Goal: Task Accomplishment & Management: Manage account settings

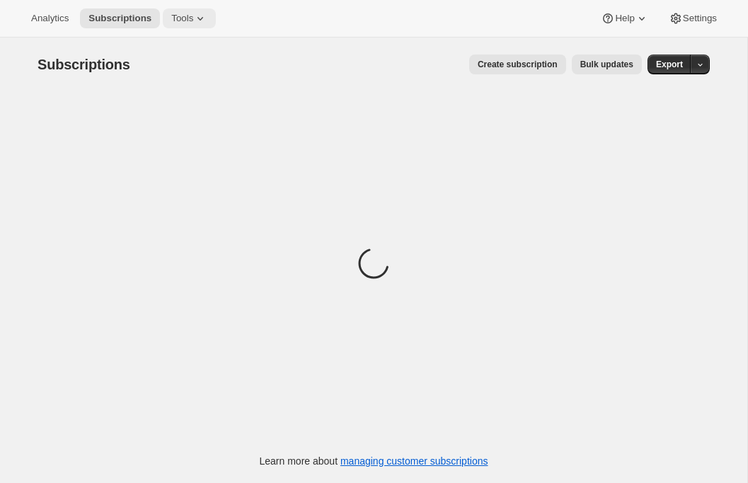
click at [193, 18] on span "Tools" at bounding box center [182, 18] width 22 height 11
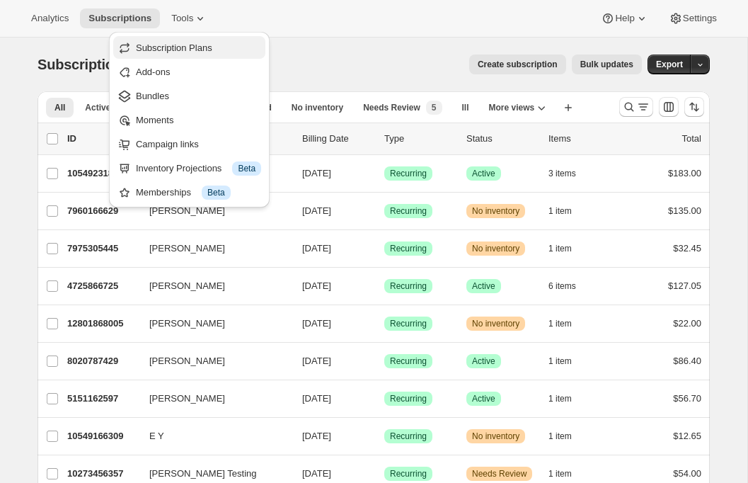
click at [180, 47] on span "Subscription Plans" at bounding box center [174, 47] width 76 height 11
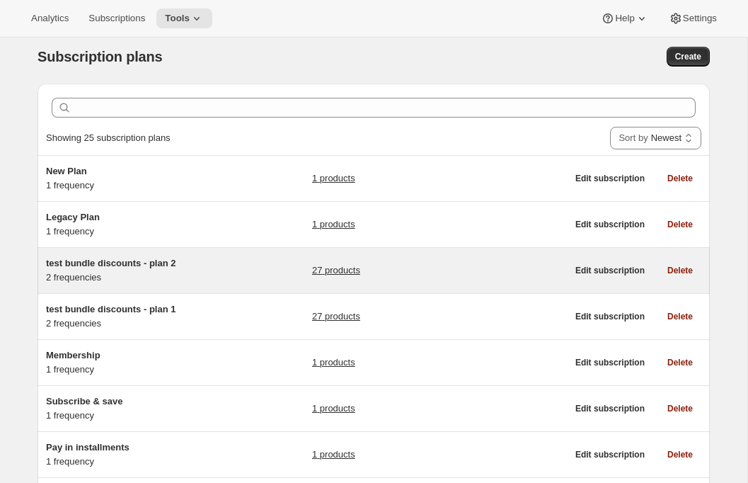
scroll to position [11, 0]
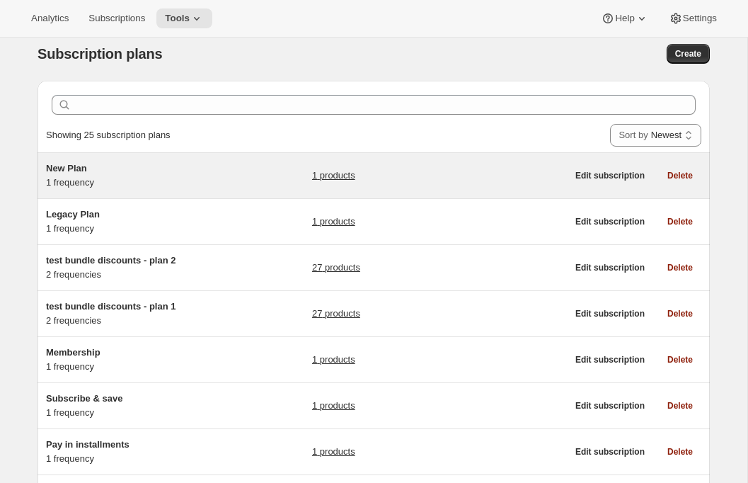
click at [171, 181] on div "New Plan 1 frequency" at bounding box center [134, 175] width 177 height 28
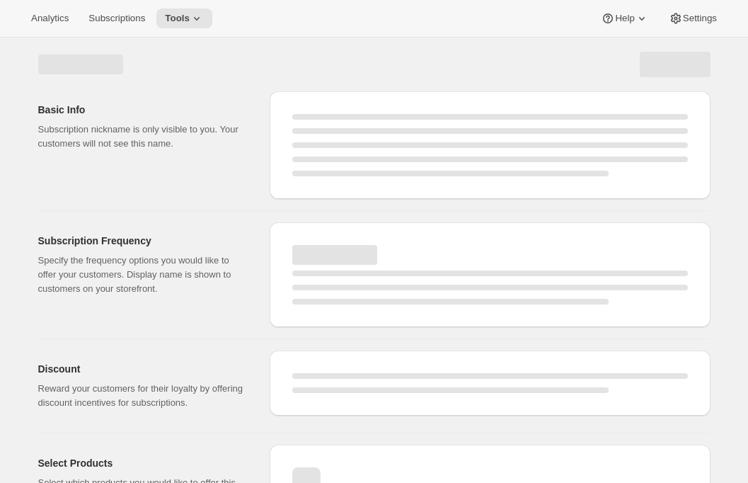
select select "WEEK"
select select "MONTH"
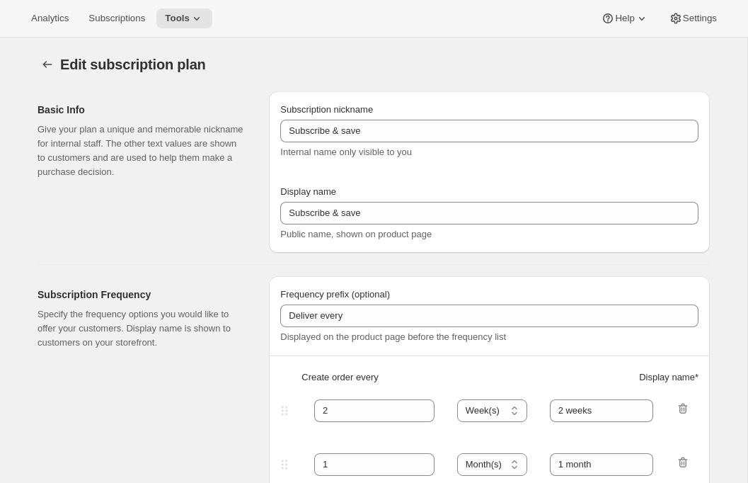
type input "New Plan"
type input "1"
select select "MONTH"
type input "1 month"
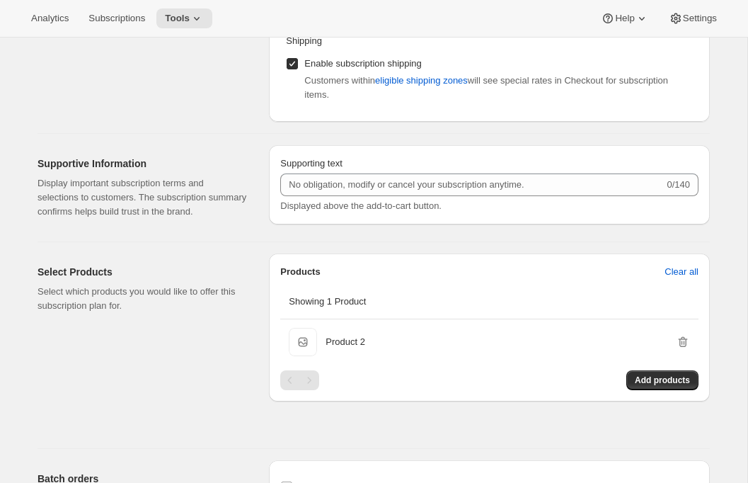
scroll to position [626, 0]
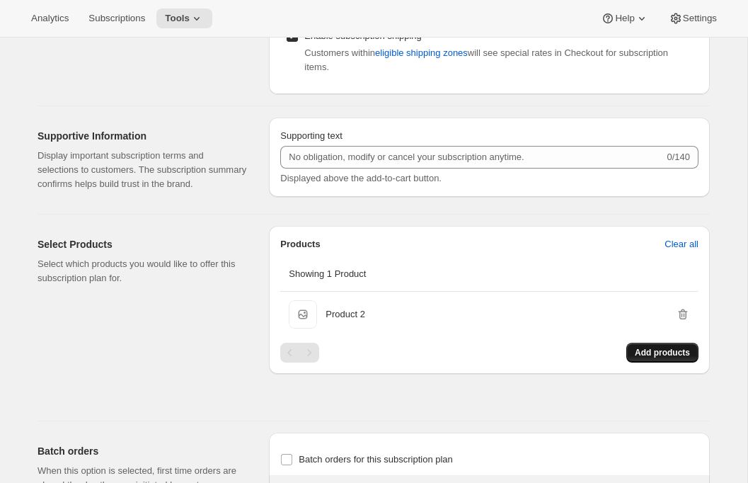
click at [652, 362] on button "Add products" at bounding box center [662, 353] width 72 height 20
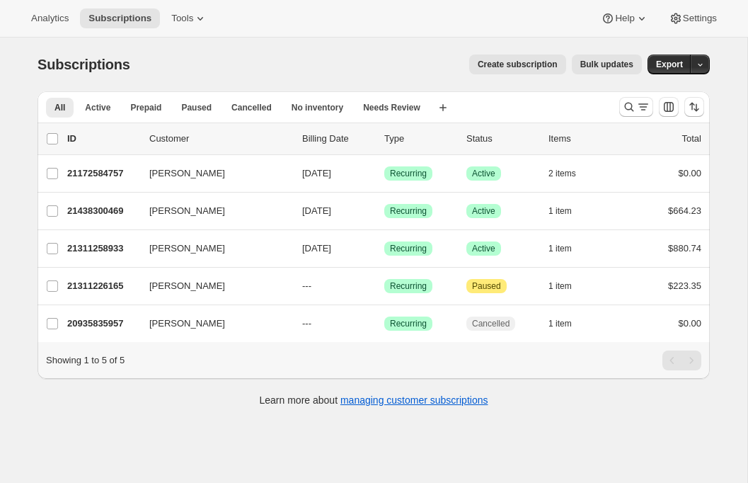
click at [531, 62] on span "Create subscription" at bounding box center [518, 64] width 80 height 11
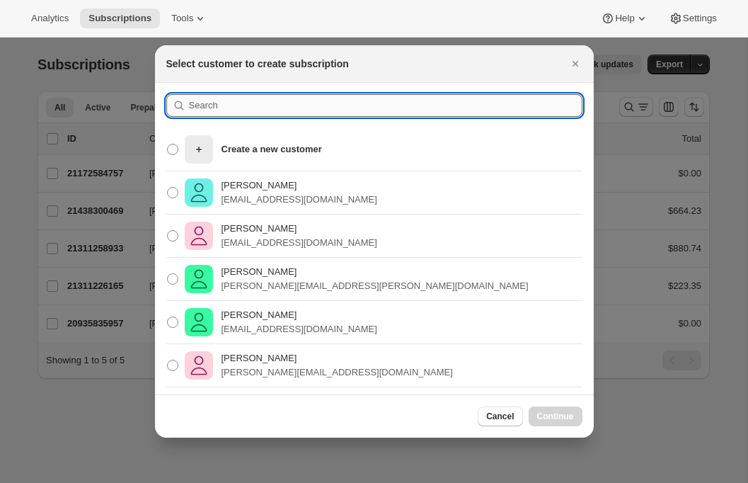
click at [232, 105] on input ":rc:" at bounding box center [385, 105] width 393 height 23
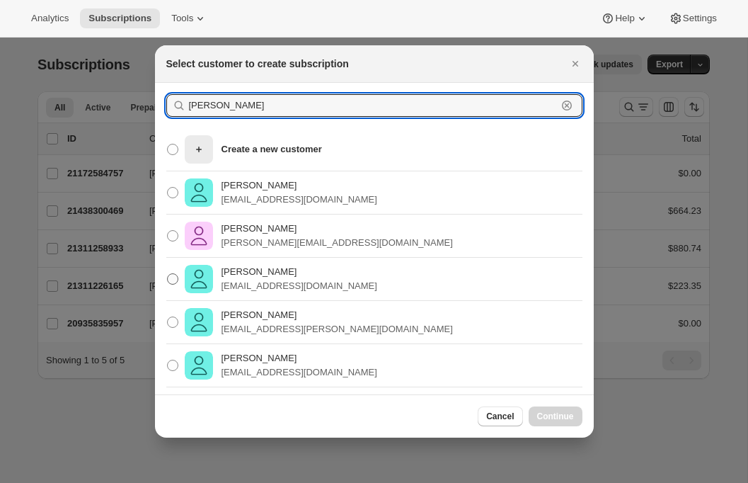
type input "rebecca"
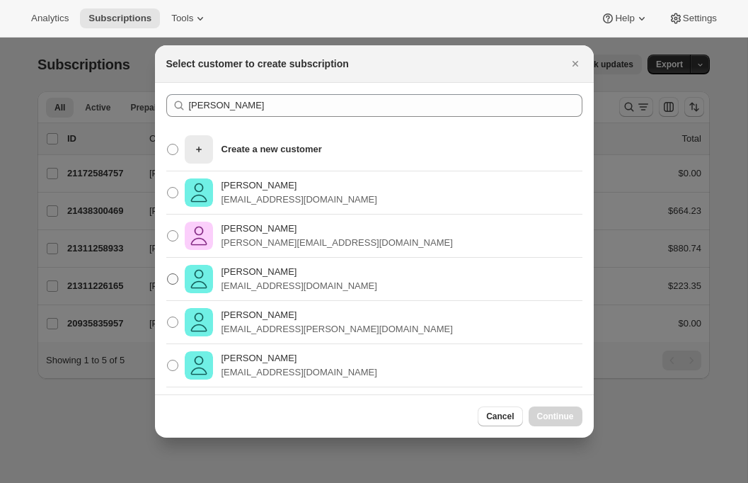
click at [258, 277] on p "Rebecca Black" at bounding box center [300, 272] width 156 height 14
click at [168, 274] on input "Rebecca Black rblack@silveroak.com" at bounding box center [167, 273] width 1 height 1
radio input "true"
click at [540, 416] on span "Continue" at bounding box center [555, 415] width 37 height 11
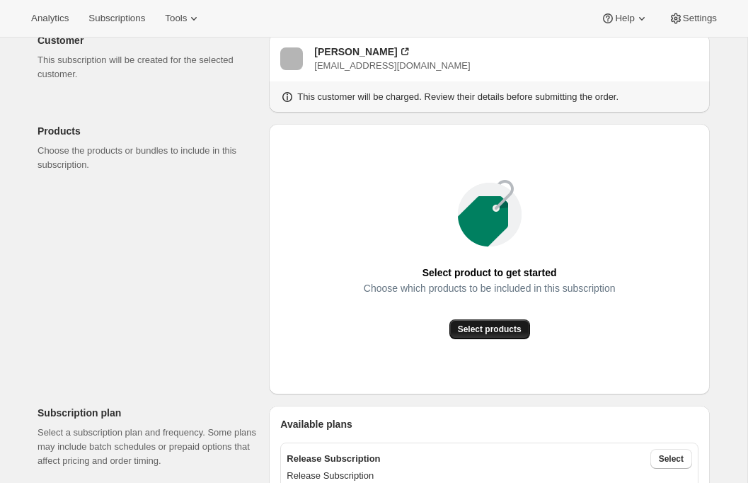
scroll to position [105, 0]
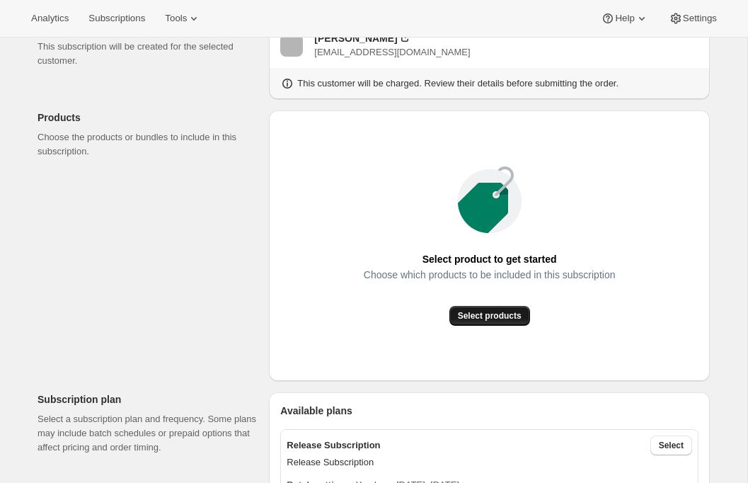
click at [458, 325] on button "Select products" at bounding box center [489, 316] width 81 height 20
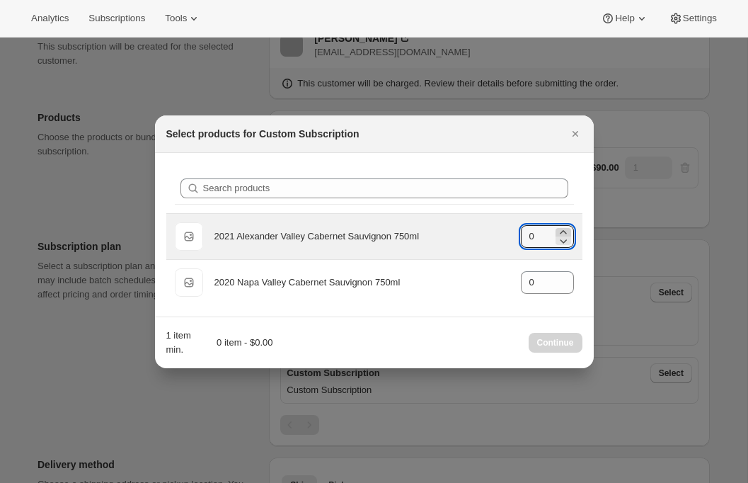
click at [563, 232] on icon ":r3v:" at bounding box center [563, 232] width 14 height 14
type input "1"
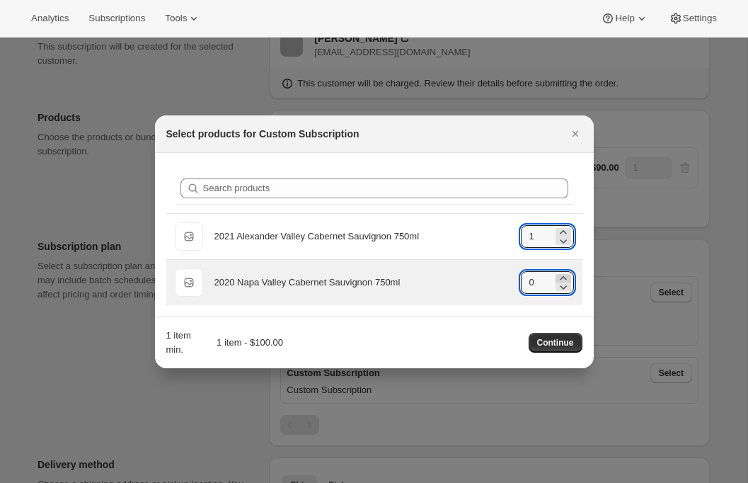
click at [563, 275] on icon ":r3v:" at bounding box center [563, 278] width 14 height 14
type input "1"
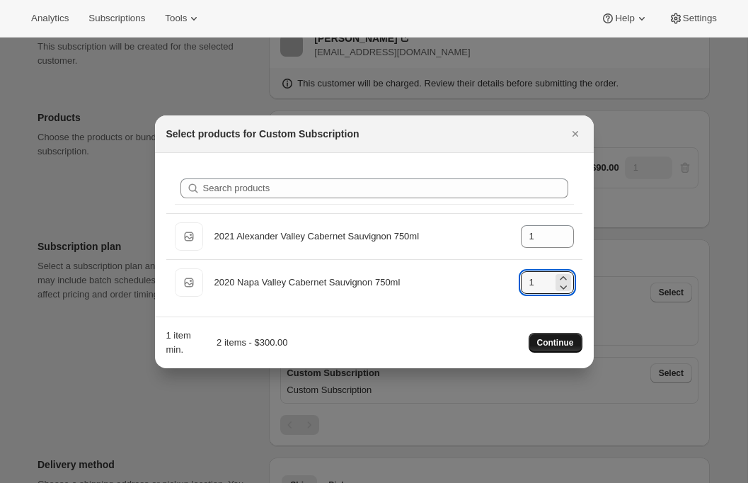
click at [572, 340] on span "Continue" at bounding box center [555, 342] width 37 height 11
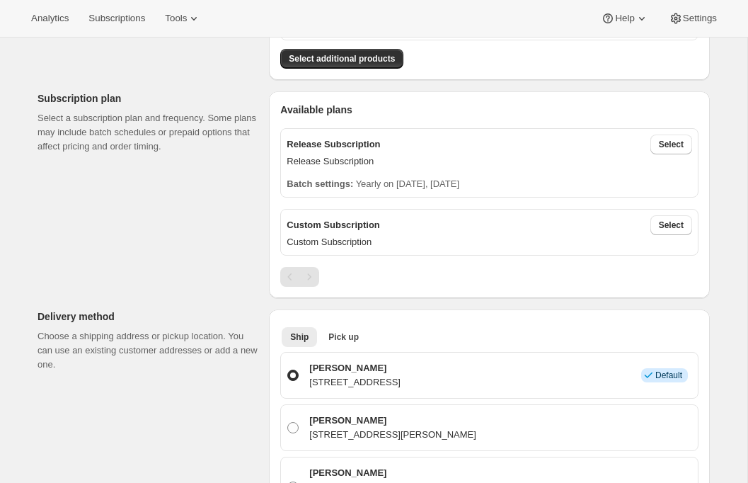
scroll to position [263, 0]
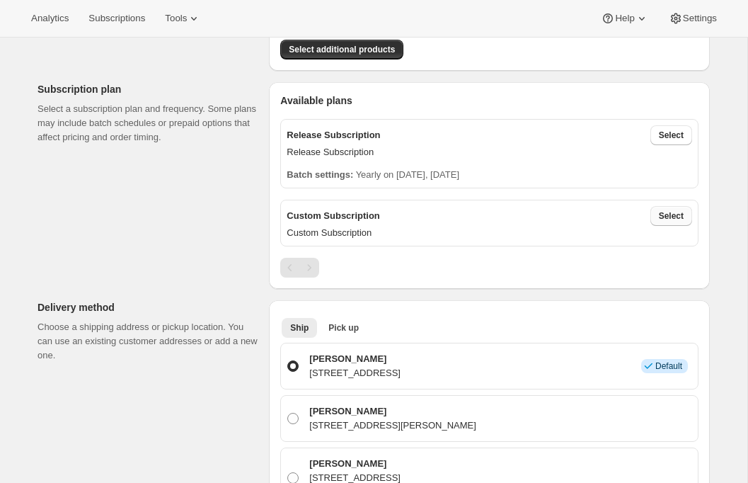
click at [672, 214] on span "Select" at bounding box center [671, 215] width 25 height 11
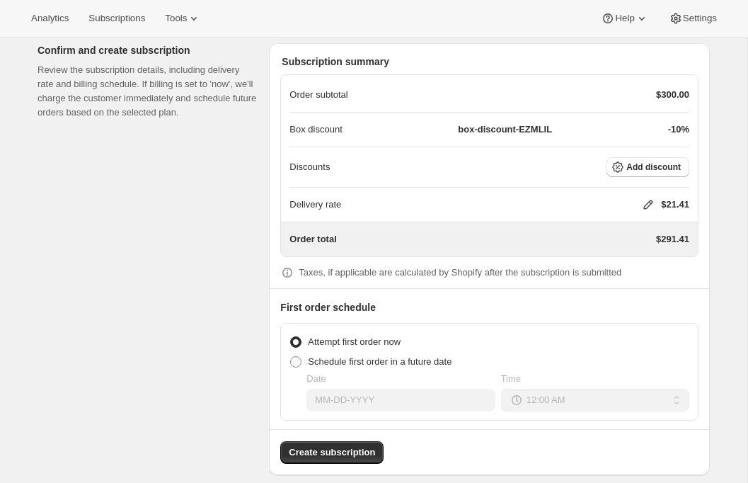
scroll to position [1613, 0]
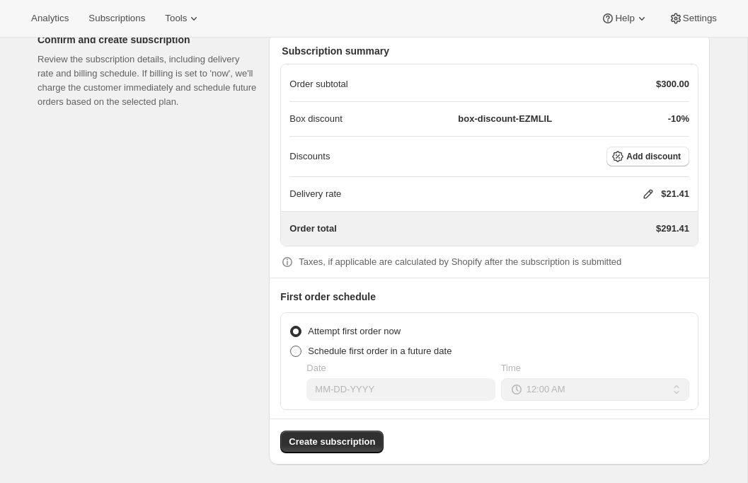
click at [389, 347] on span "Schedule first order in a future date" at bounding box center [380, 350] width 144 height 11
click at [291, 346] on input "Schedule first order in a future date" at bounding box center [290, 345] width 1 height 1
radio input "true"
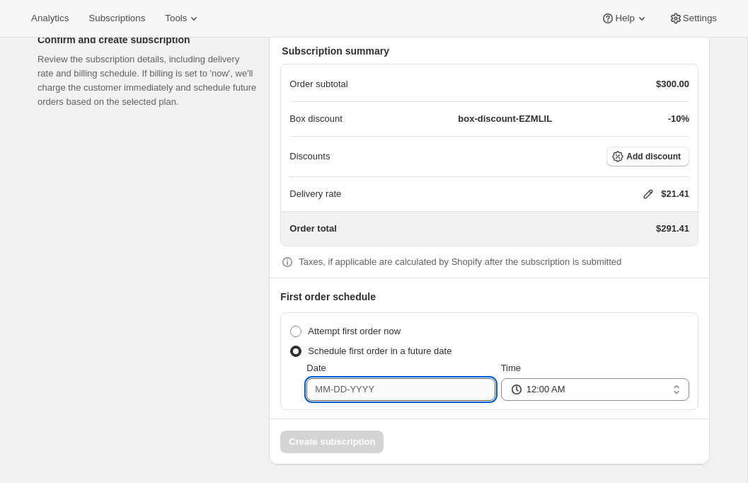
click at [363, 393] on input "Date" at bounding box center [400, 389] width 188 height 23
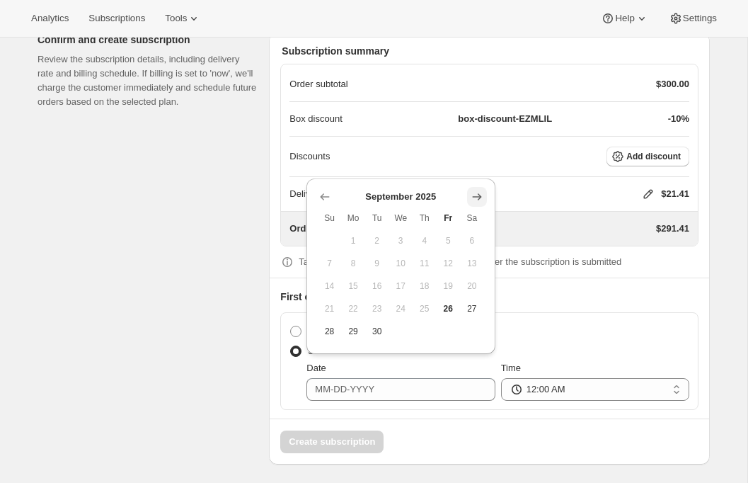
click at [477, 193] on icon "Show next month, October 2025" at bounding box center [477, 197] width 14 height 14
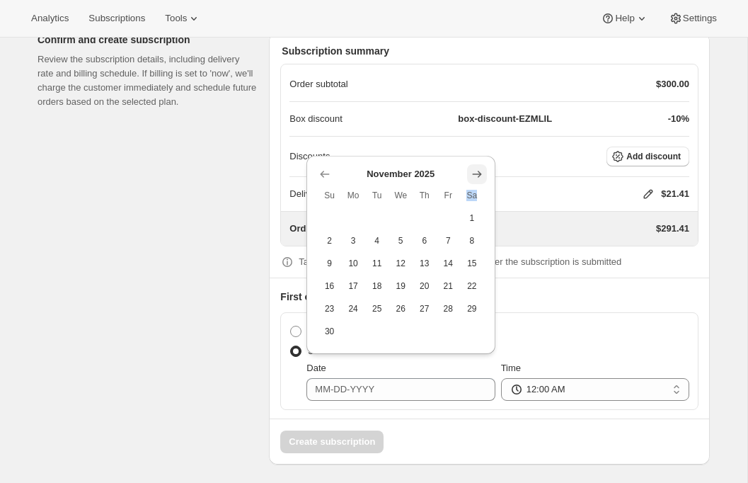
click at [477, 193] on span "Sa" at bounding box center [472, 195] width 13 height 11
click at [327, 333] on span "30" at bounding box center [329, 331] width 13 height 11
type input "11-30-2025"
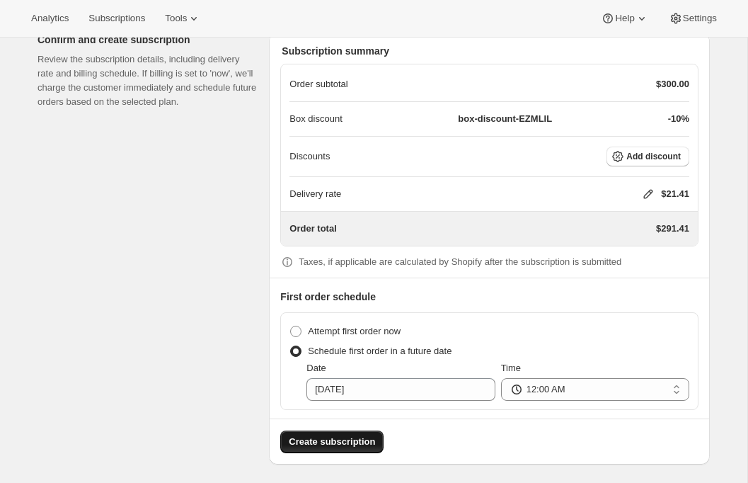
click at [360, 437] on span "Create subscription" at bounding box center [332, 442] width 86 height 14
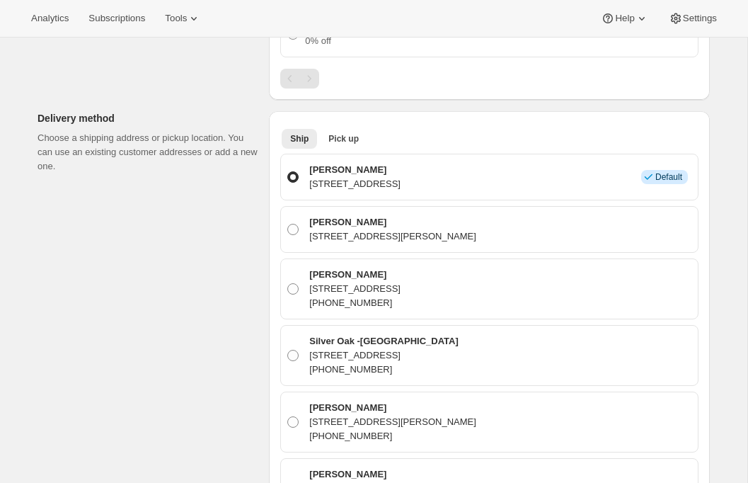
scroll to position [689, 0]
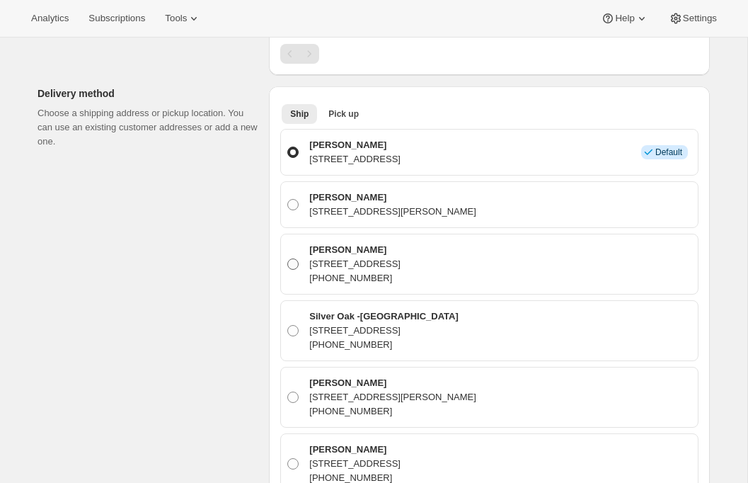
click at [329, 257] on p "PO Box 414, Oakville, CA, 94562, United States" at bounding box center [354, 264] width 91 height 14
click at [288, 258] on input "Rebecca Black PO Box 414, Oakville, CA, 94562, United States +17075272498" at bounding box center [287, 258] width 1 height 1
radio input "true"
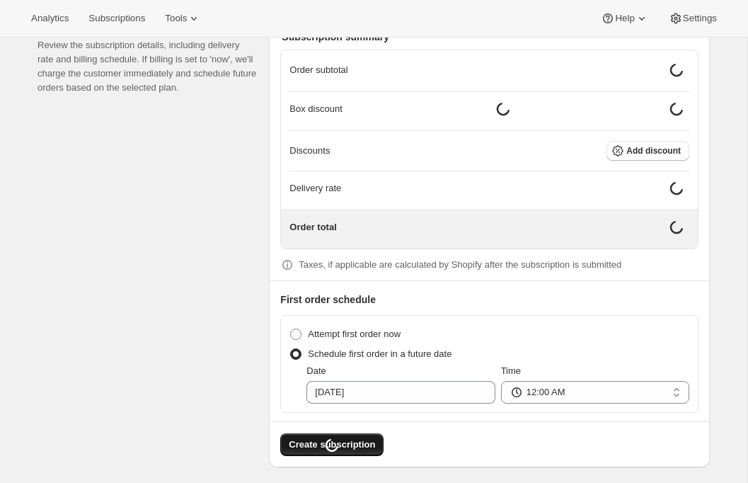
scroll to position [1613, 0]
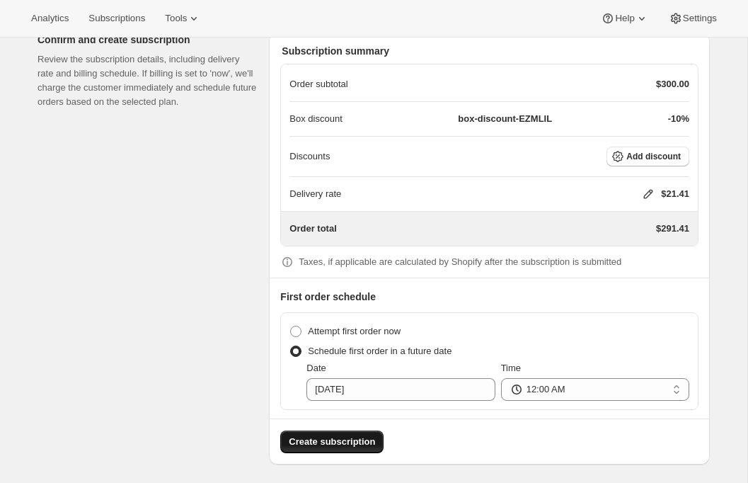
click at [362, 436] on span "Create subscription" at bounding box center [332, 442] width 86 height 14
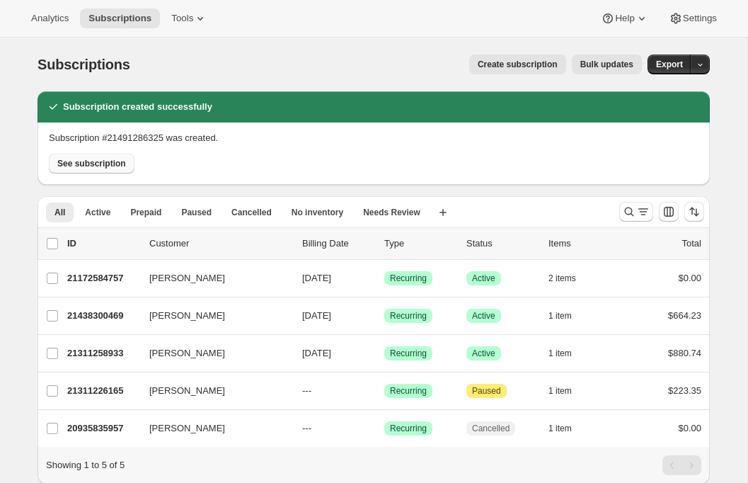
click at [77, 164] on span "See subscription" at bounding box center [91, 163] width 69 height 11
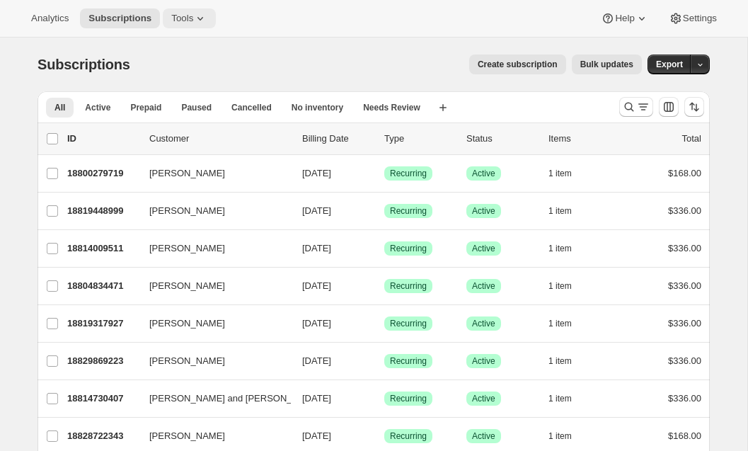
click at [189, 17] on span "Tools" at bounding box center [182, 18] width 22 height 11
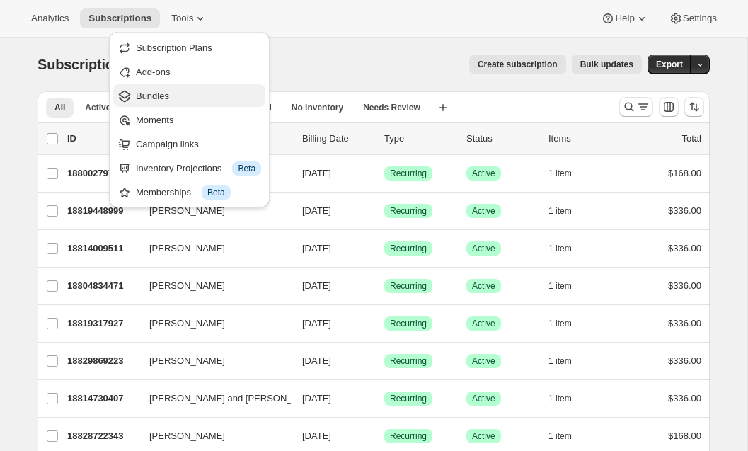
click at [163, 97] on span "Bundles" at bounding box center [152, 96] width 33 height 11
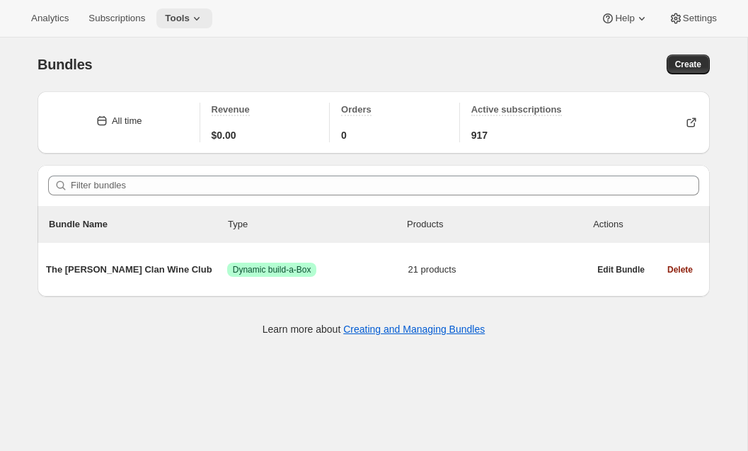
click at [200, 20] on icon at bounding box center [197, 19] width 6 height 4
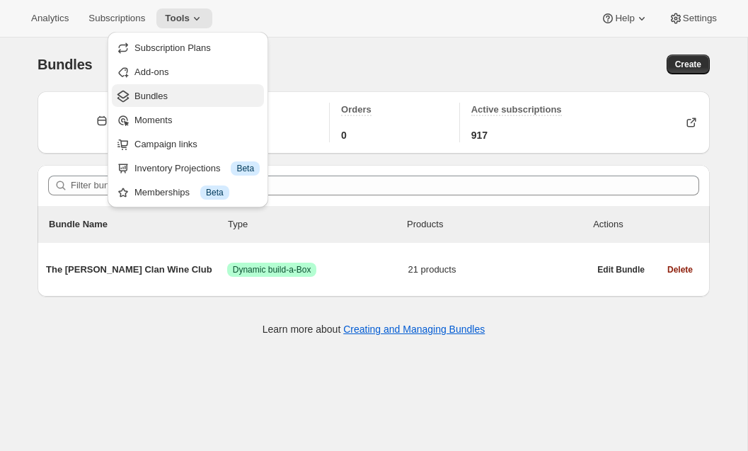
click at [174, 100] on span "Bundles" at bounding box center [196, 96] width 125 height 14
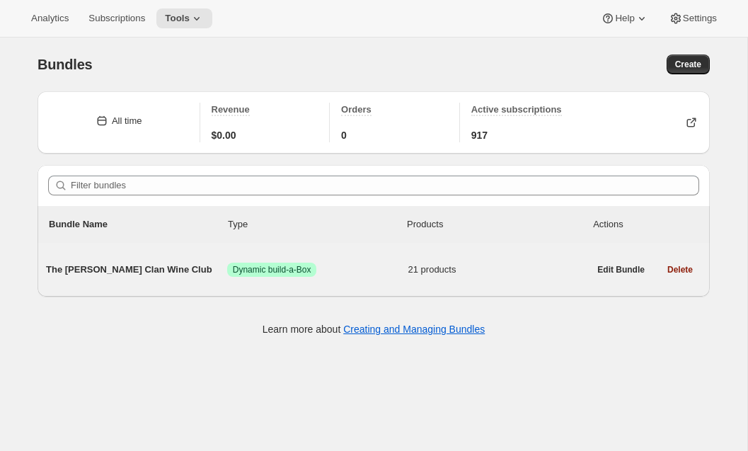
click at [125, 273] on span "The [PERSON_NAME] Clan Wine Club" at bounding box center [136, 270] width 181 height 14
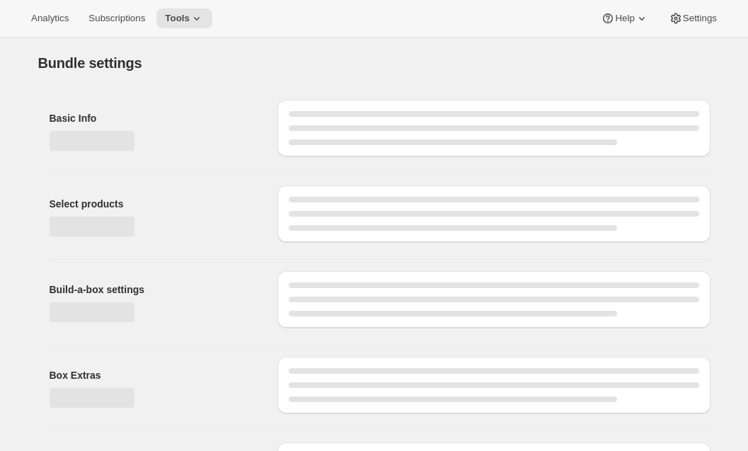
type input "The [PERSON_NAME] Clan Wine Club"
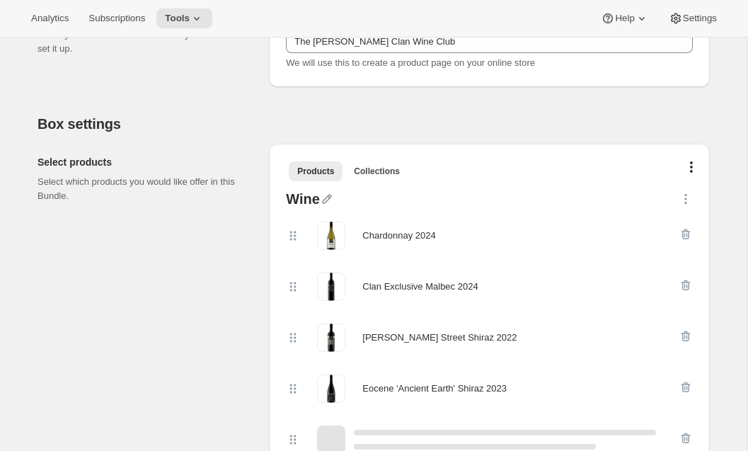
scroll to position [221, 0]
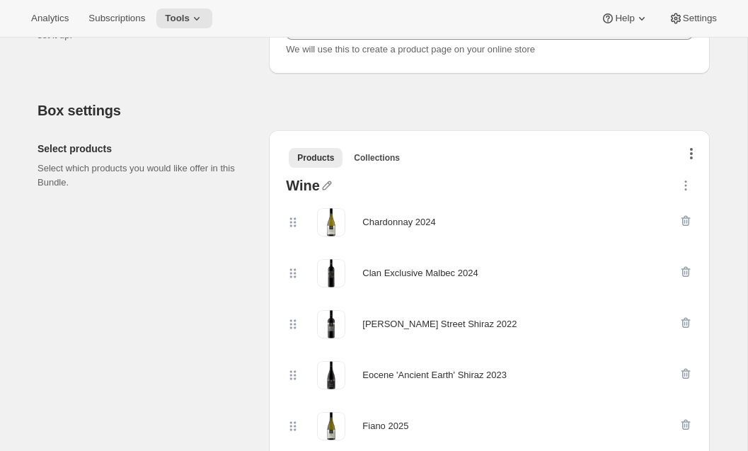
click at [693, 155] on button "button" at bounding box center [691, 156] width 14 height 14
click at [665, 185] on span "Bulk Autoswap for existing subscribers" at bounding box center [644, 182] width 157 height 11
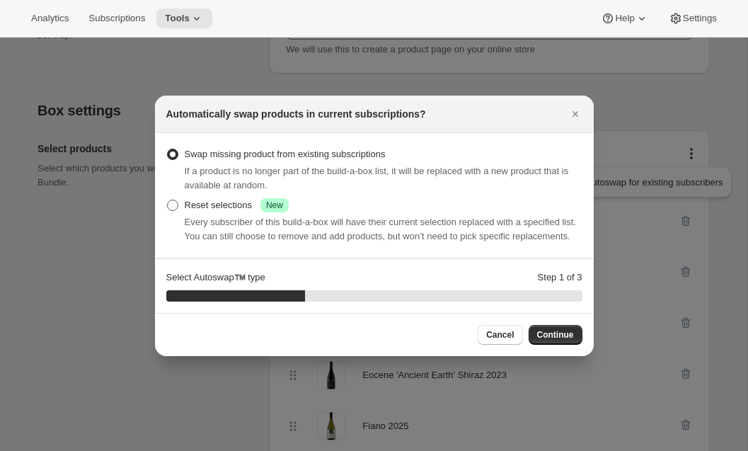
click at [223, 198] on div "Reset selections Success New" at bounding box center [237, 205] width 104 height 14
click at [168, 200] on input "Reset selections Success New" at bounding box center [167, 200] width 1 height 1
radio input "true"
click at [542, 340] on span "Continue" at bounding box center [555, 334] width 37 height 11
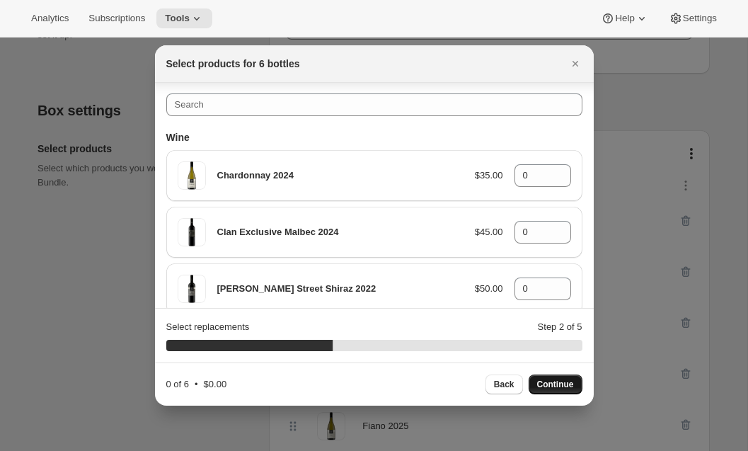
scroll to position [0, 0]
click at [558, 171] on icon ":rb6:" at bounding box center [560, 172] width 6 height 4
type input "2"
click at [558, 228] on icon ":rb6:" at bounding box center [560, 228] width 6 height 4
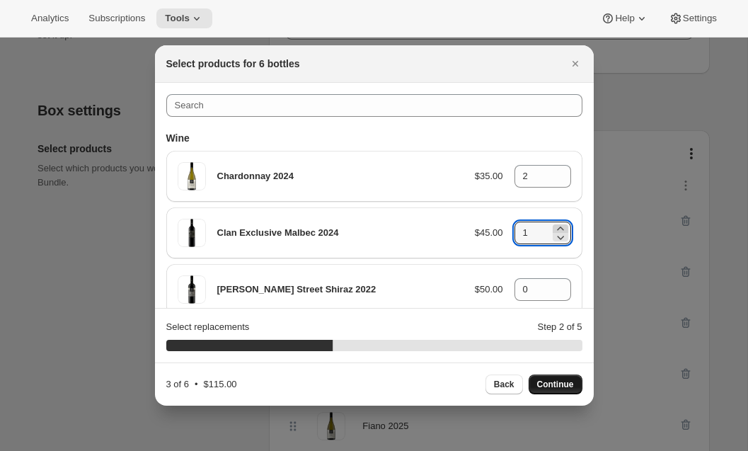
click at [558, 228] on icon ":rb6:" at bounding box center [560, 228] width 6 height 4
type input "2"
click at [559, 283] on icon ":rb6:" at bounding box center [560, 285] width 6 height 4
type input "2"
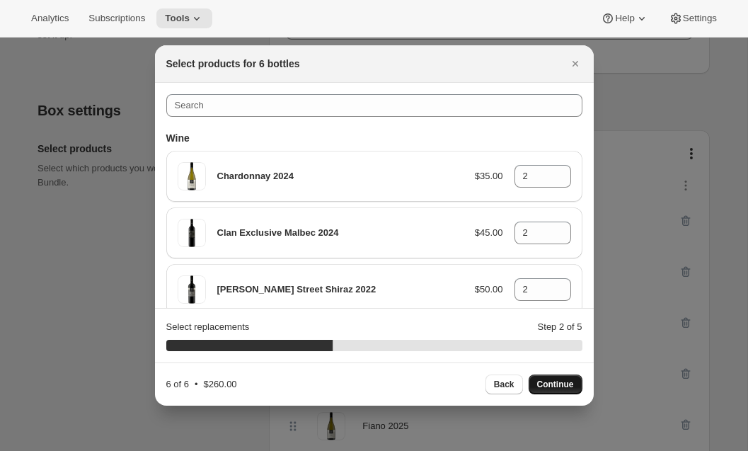
click at [551, 385] on span "Continue" at bounding box center [555, 384] width 37 height 11
type input "0"
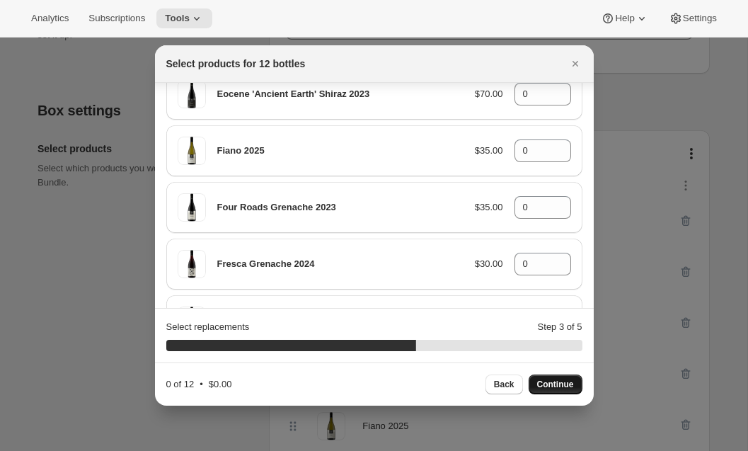
scroll to position [253, 0]
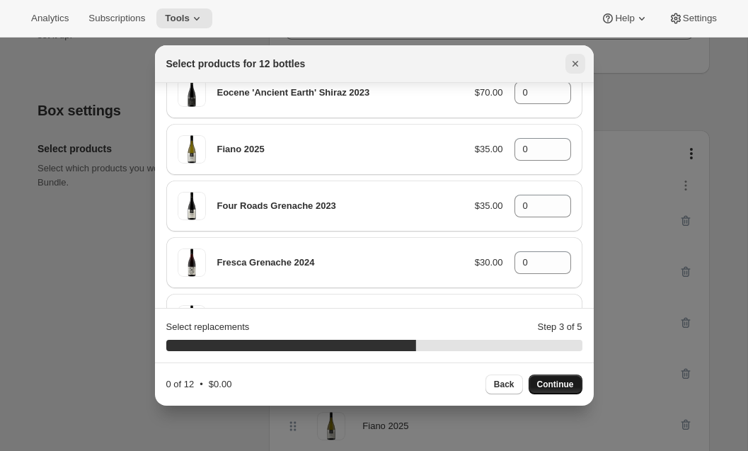
click at [580, 71] on button "Close" at bounding box center [575, 64] width 20 height 20
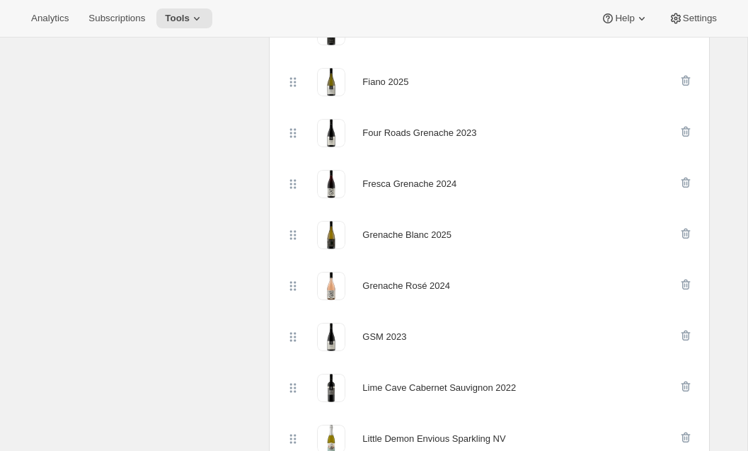
scroll to position [0, 0]
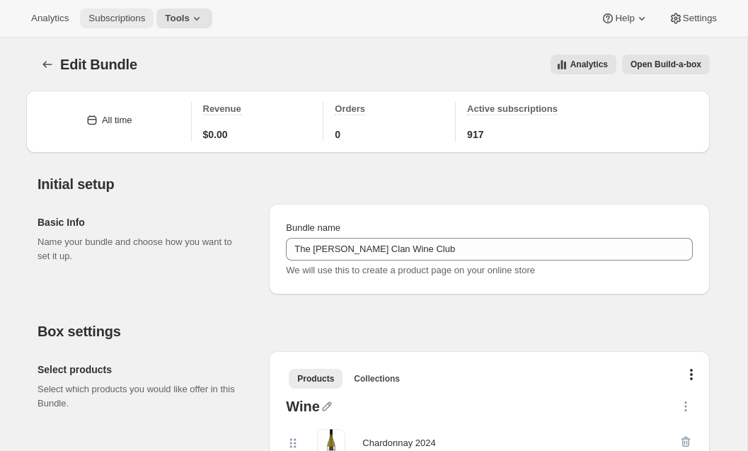
click at [122, 19] on span "Subscriptions" at bounding box center [116, 18] width 57 height 11
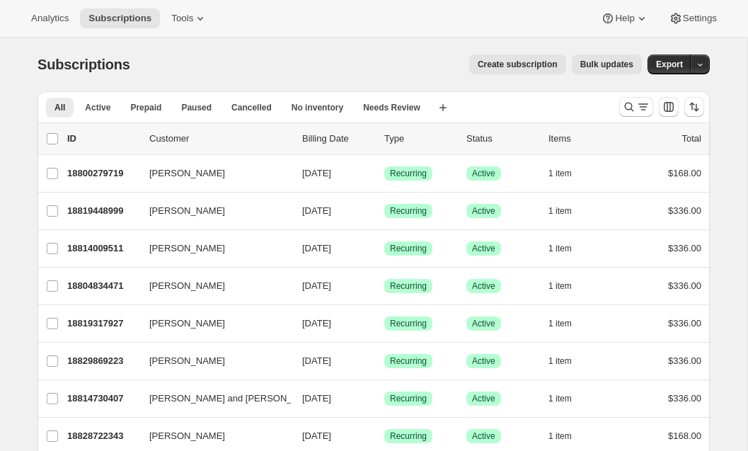
click at [607, 64] on span "Bulk updates" at bounding box center [606, 64] width 53 height 11
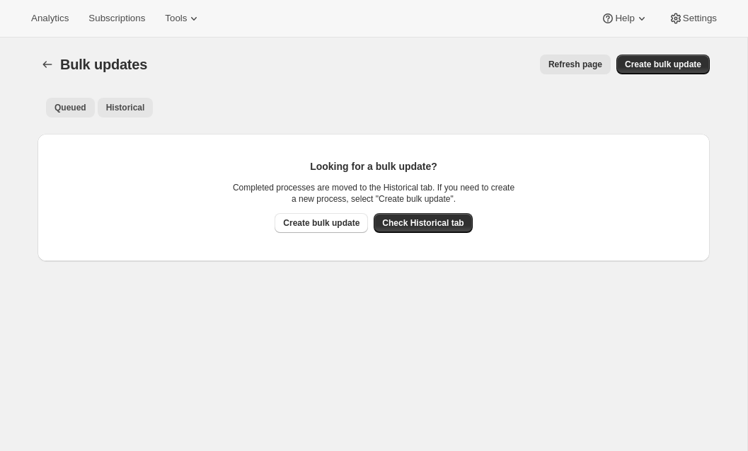
click at [130, 109] on span "Historical" at bounding box center [125, 107] width 39 height 11
